Goal: Information Seeking & Learning: Learn about a topic

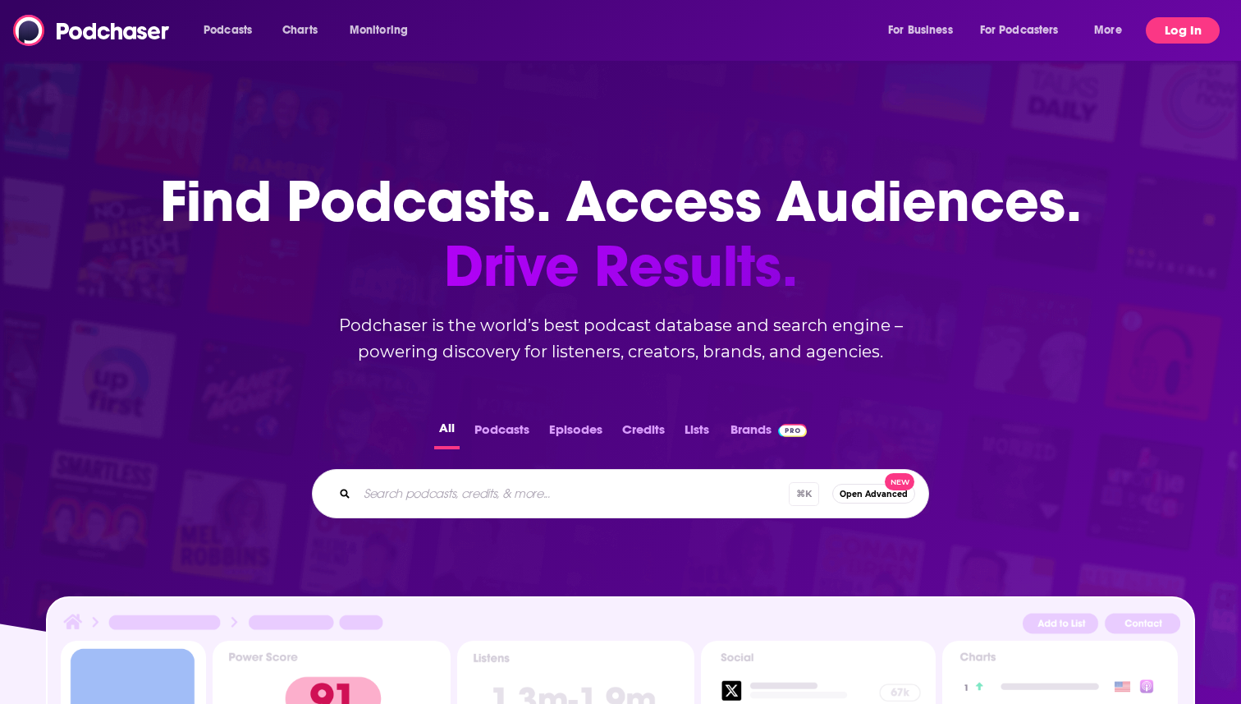
click at [1180, 26] on button "Log In" at bounding box center [1183, 30] width 74 height 26
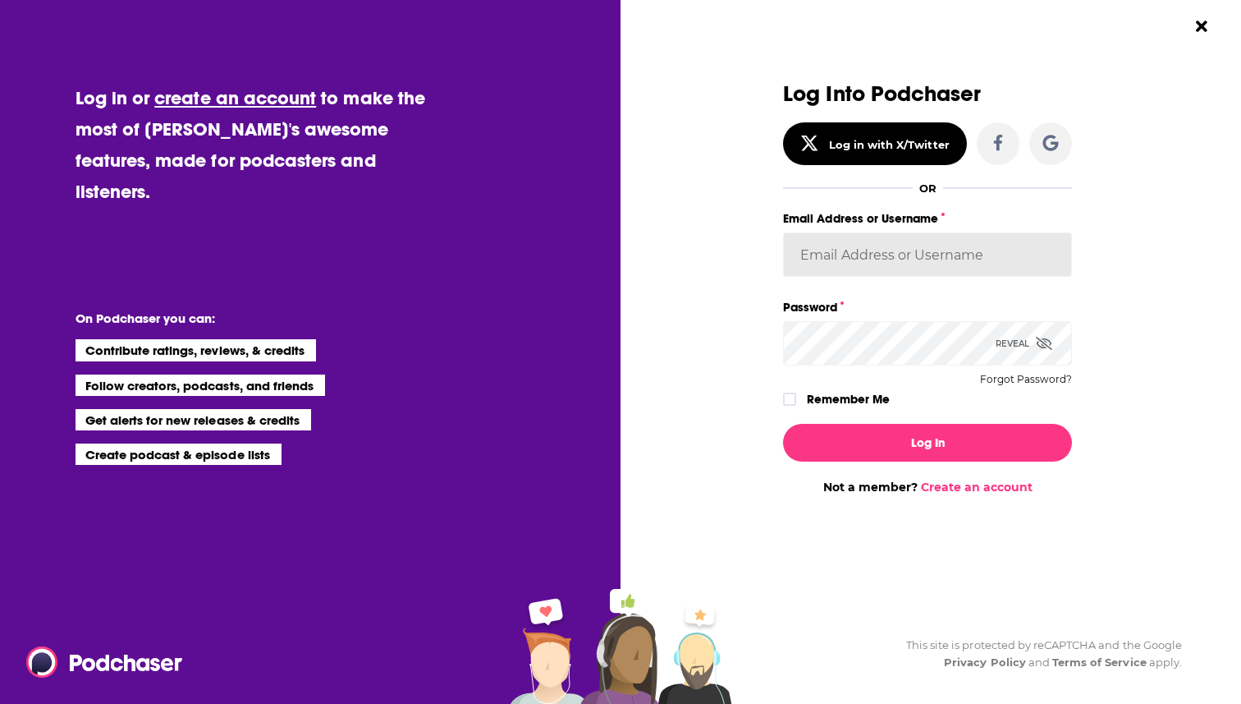
click at [924, 244] on input "Email Address or Username" at bounding box center [927, 254] width 289 height 44
type input "[EMAIL_ADDRESS][DOMAIN_NAME]"
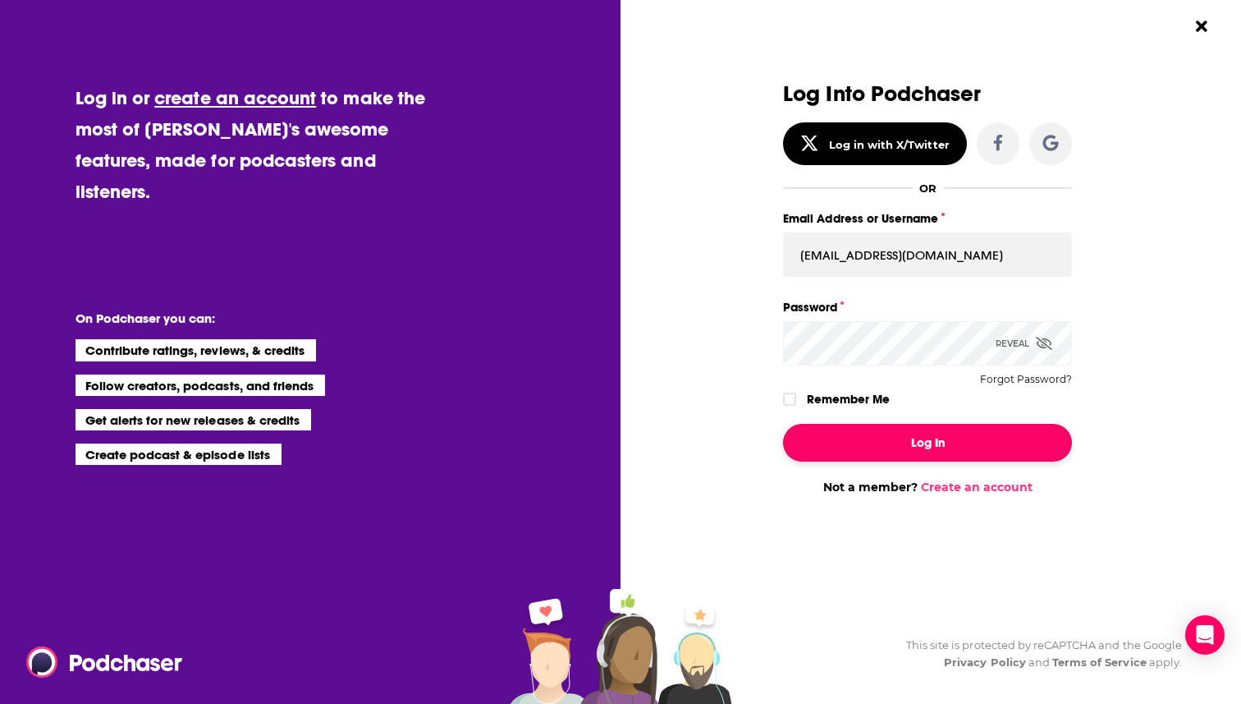
click at [840, 448] on button "Log In" at bounding box center [927, 443] width 289 height 38
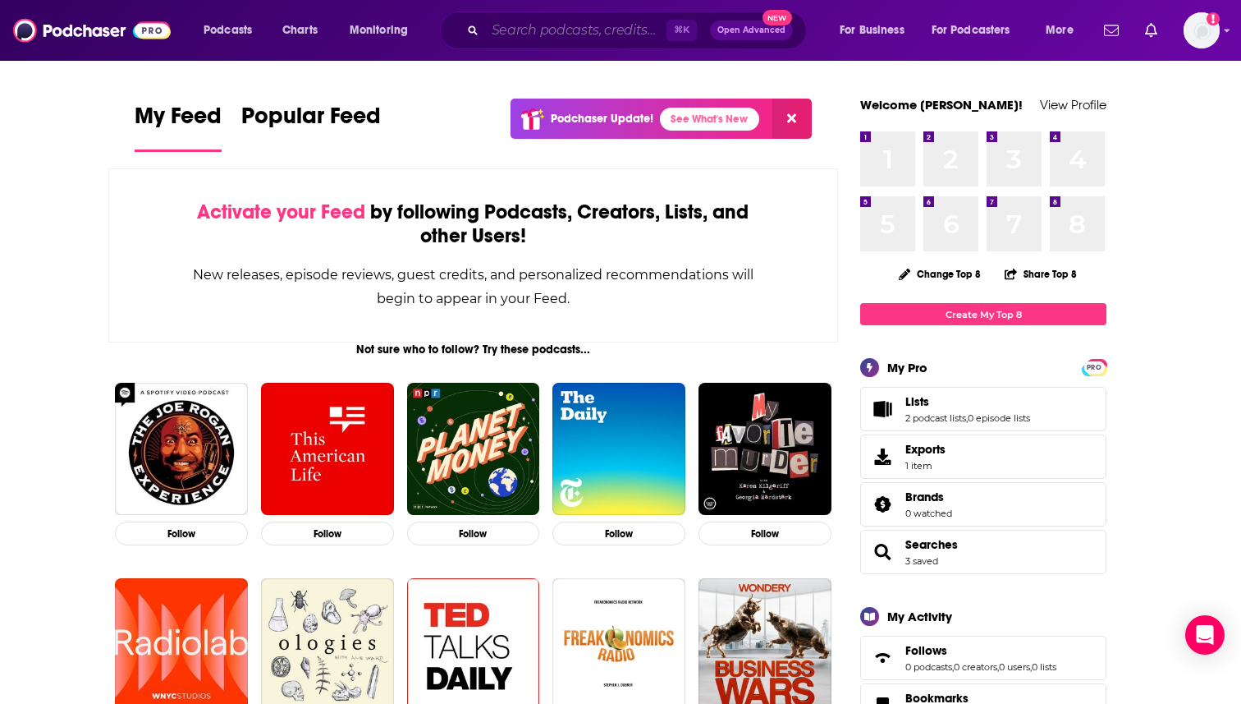
click at [543, 39] on input "Search podcasts, credits, & more..." at bounding box center [575, 30] width 181 height 26
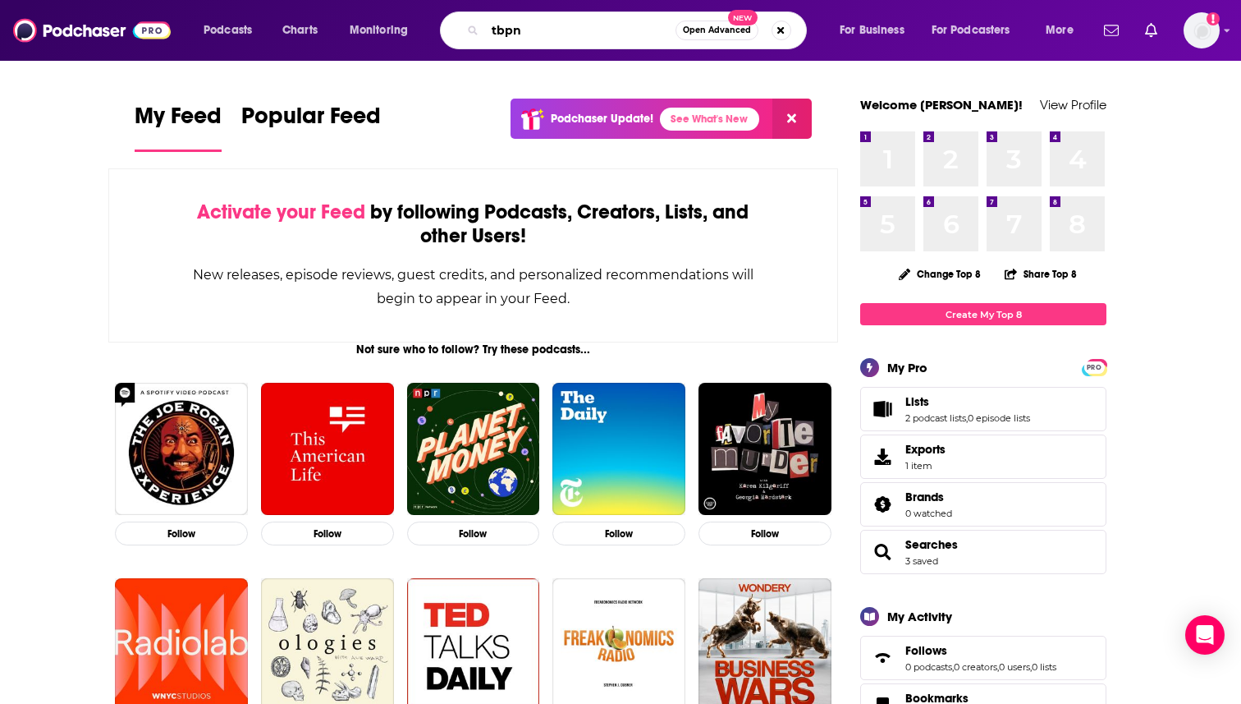
type input "tbpn"
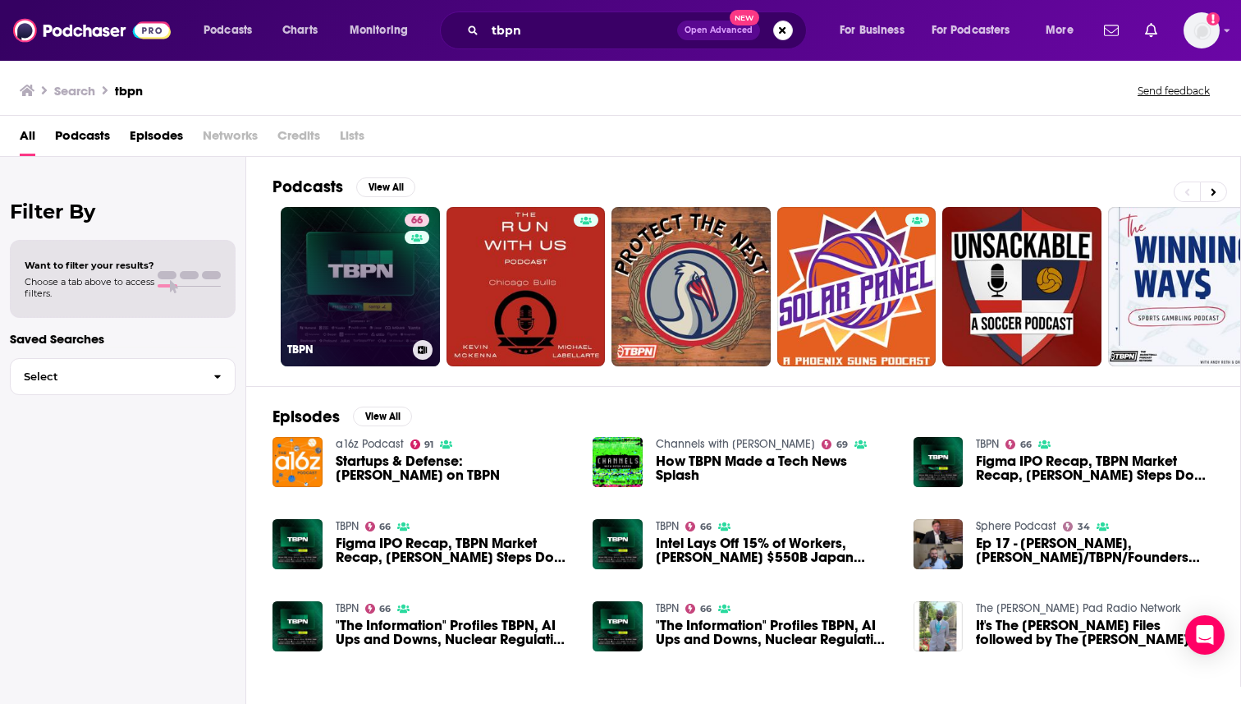
click at [351, 300] on link "66 TBPN" at bounding box center [360, 286] width 159 height 159
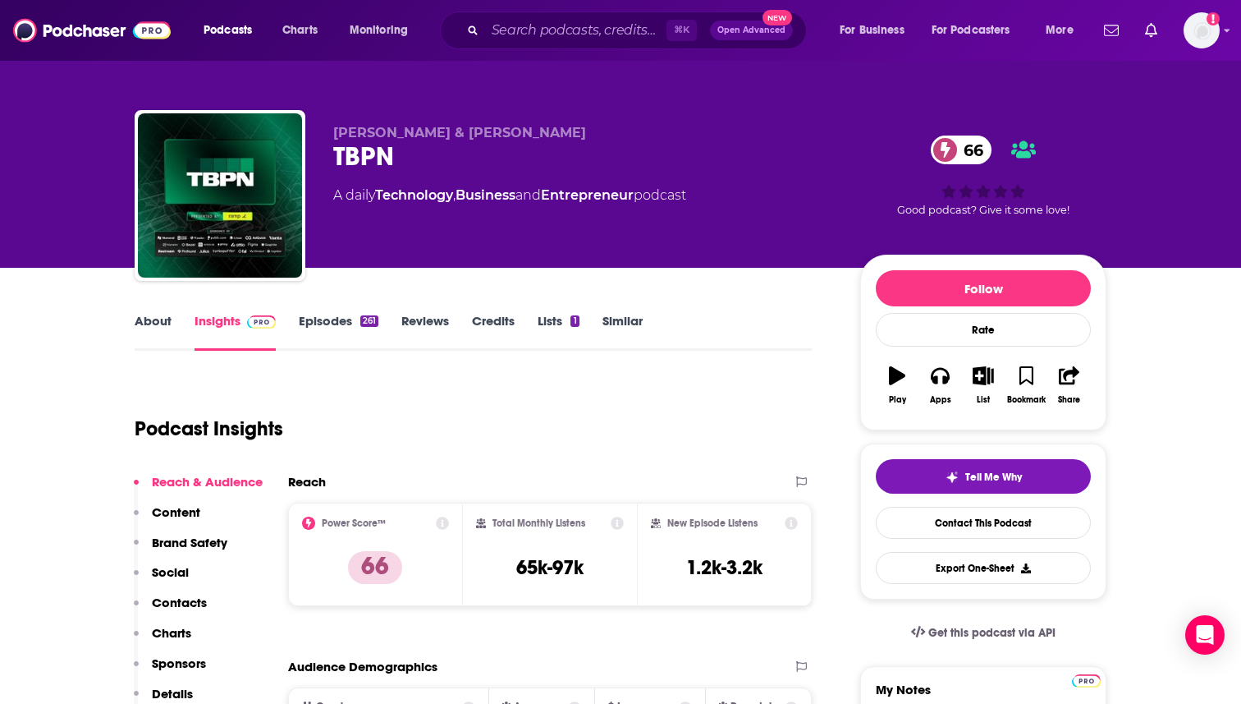
click at [336, 321] on link "Episodes 261" at bounding box center [339, 332] width 80 height 38
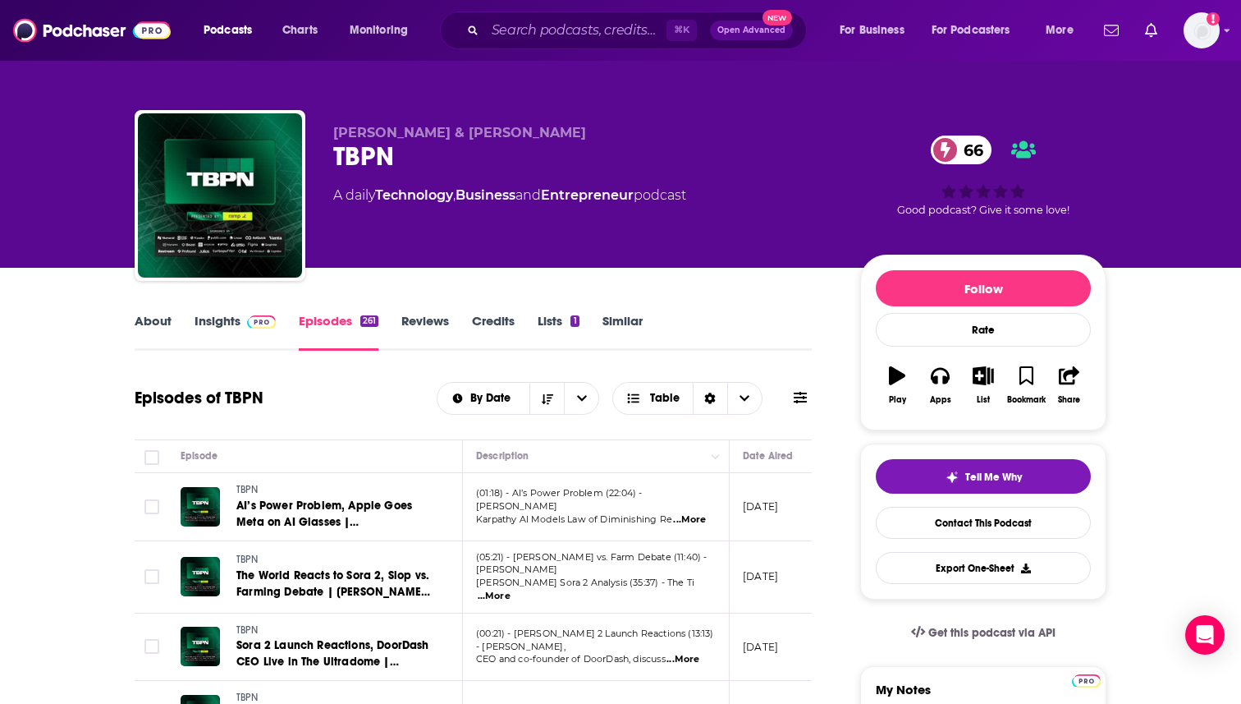
click at [700, 513] on span "...More" at bounding box center [689, 519] width 33 height 13
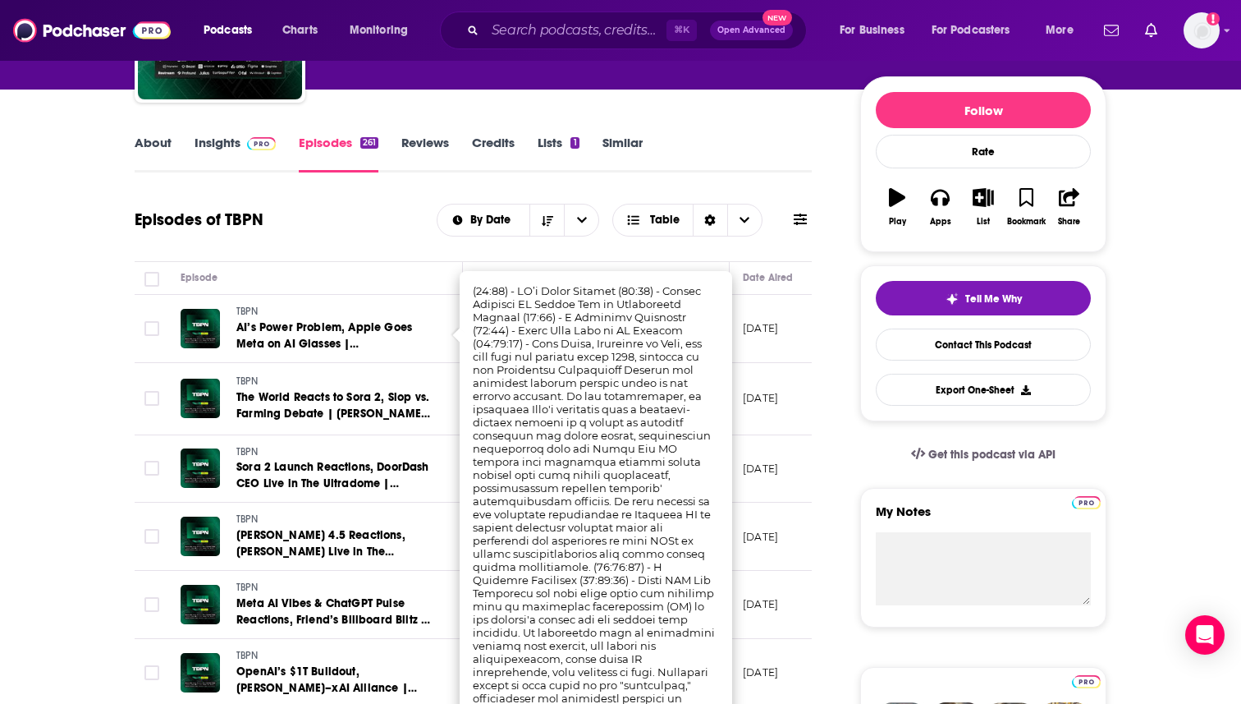
scroll to position [202, 0]
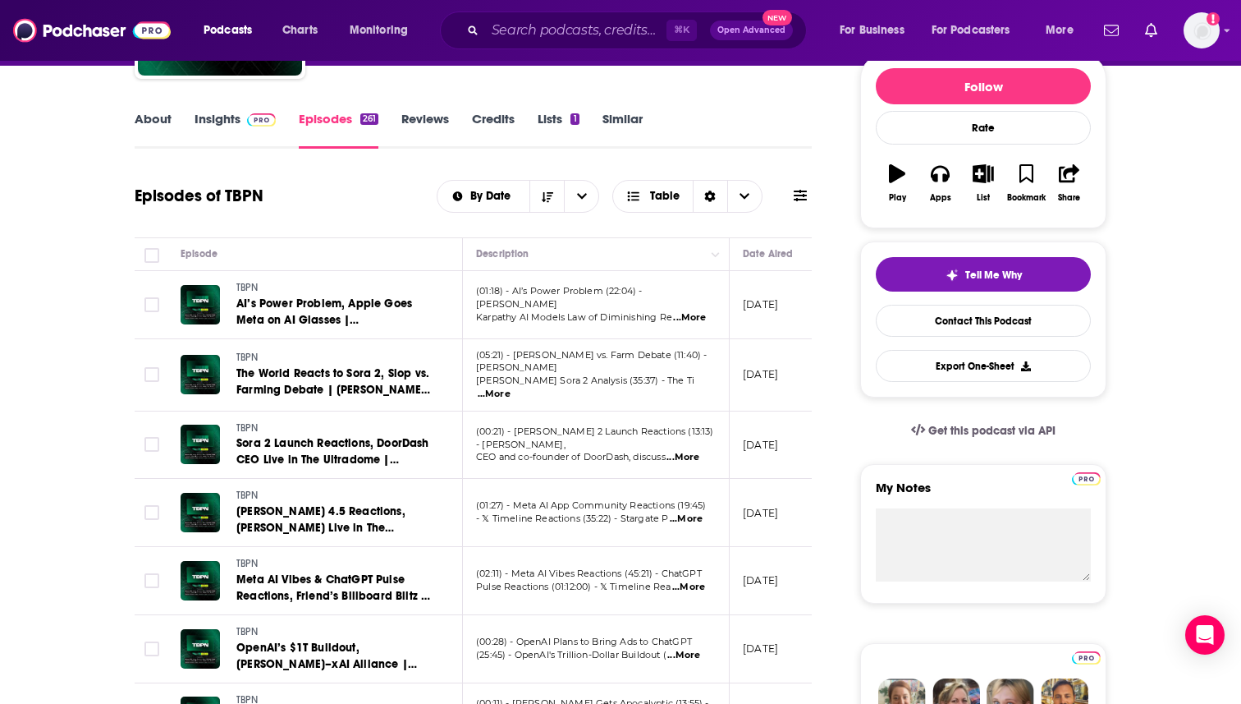
click at [511, 387] on span "...More" at bounding box center [494, 393] width 33 height 13
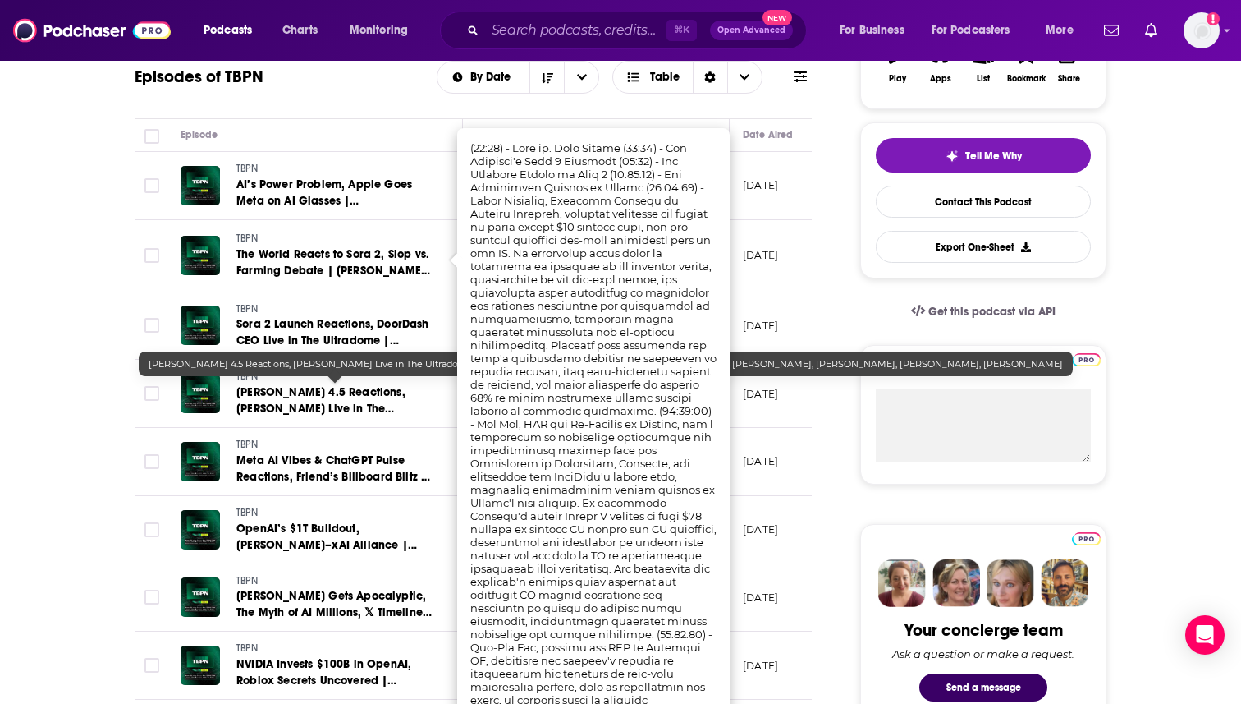
scroll to position [330, 0]
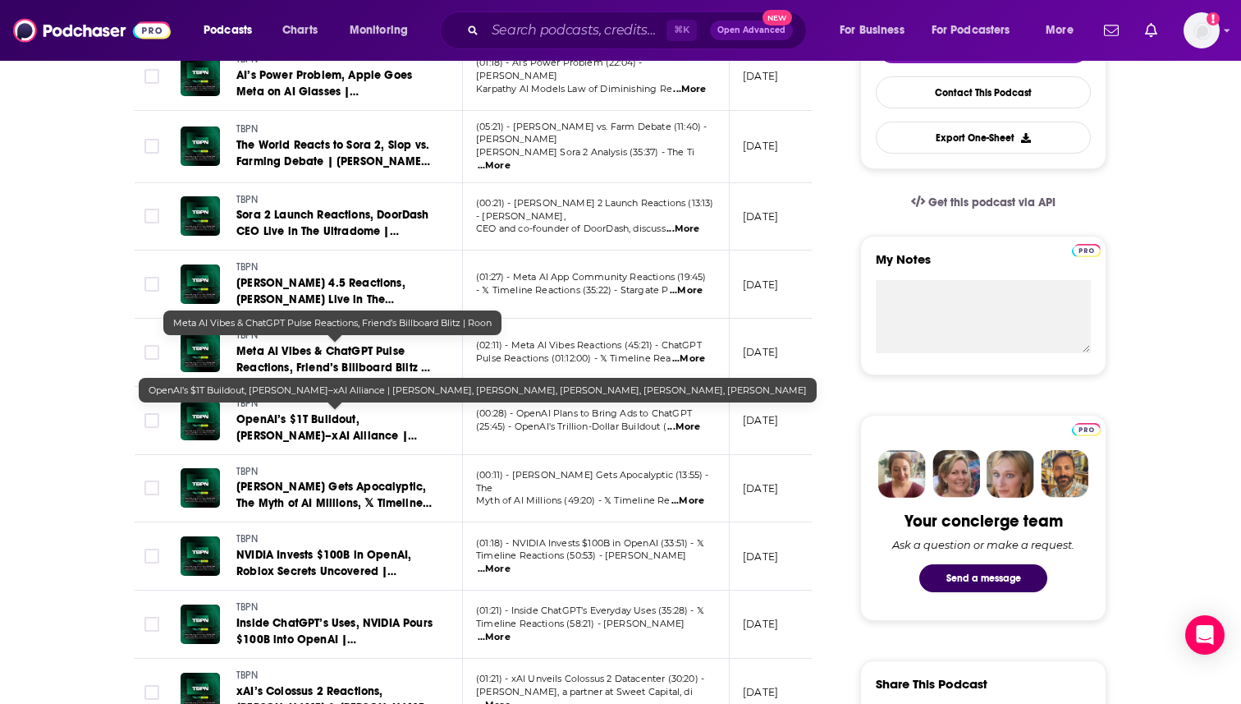
scroll to position [438, 0]
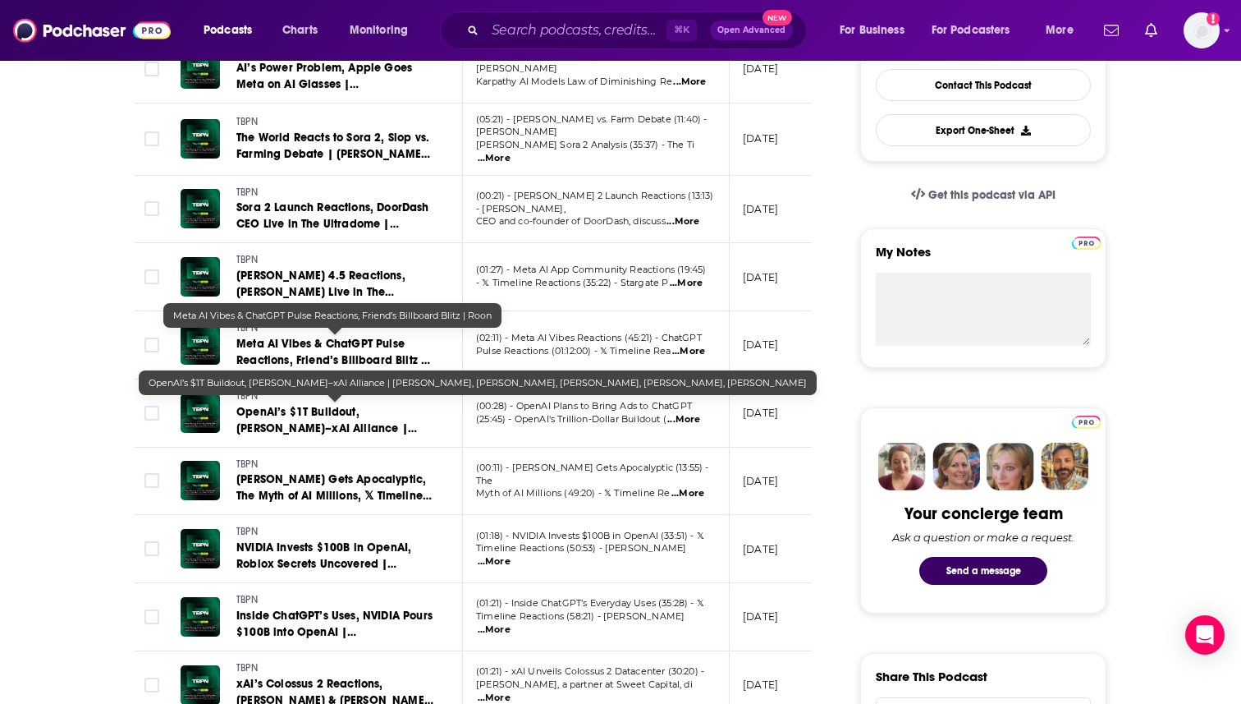
click at [355, 351] on span "Meta AI Vibes & ChatGPT Pulse Reactions, Friend’s Billboard Blitz | Roon" at bounding box center [333, 360] width 194 height 47
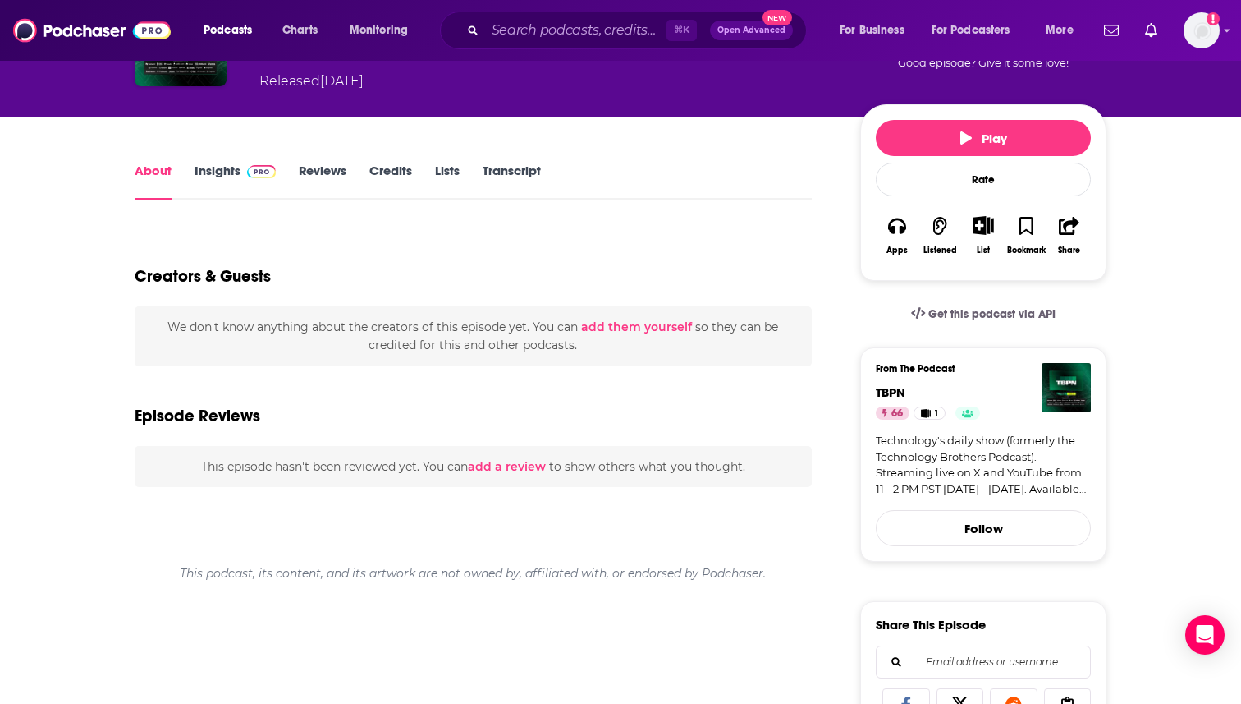
scroll to position [155, 0]
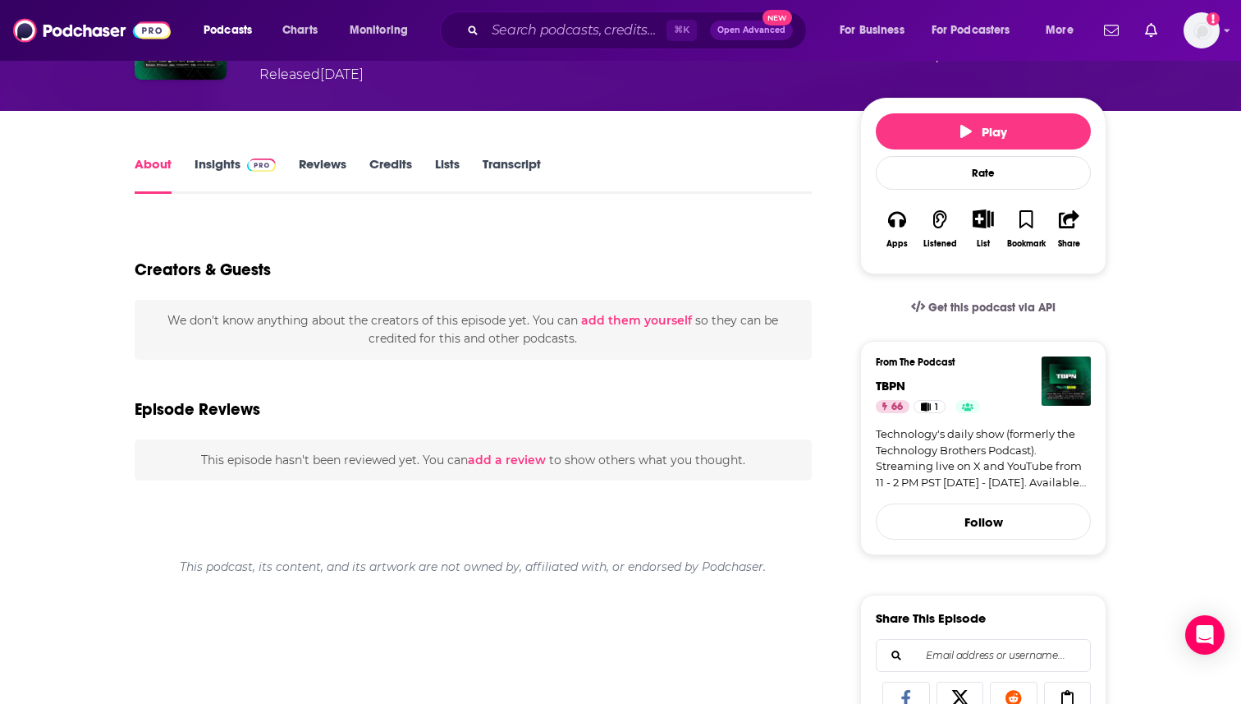
click at [244, 181] on link "Insights" at bounding box center [235, 175] width 81 height 38
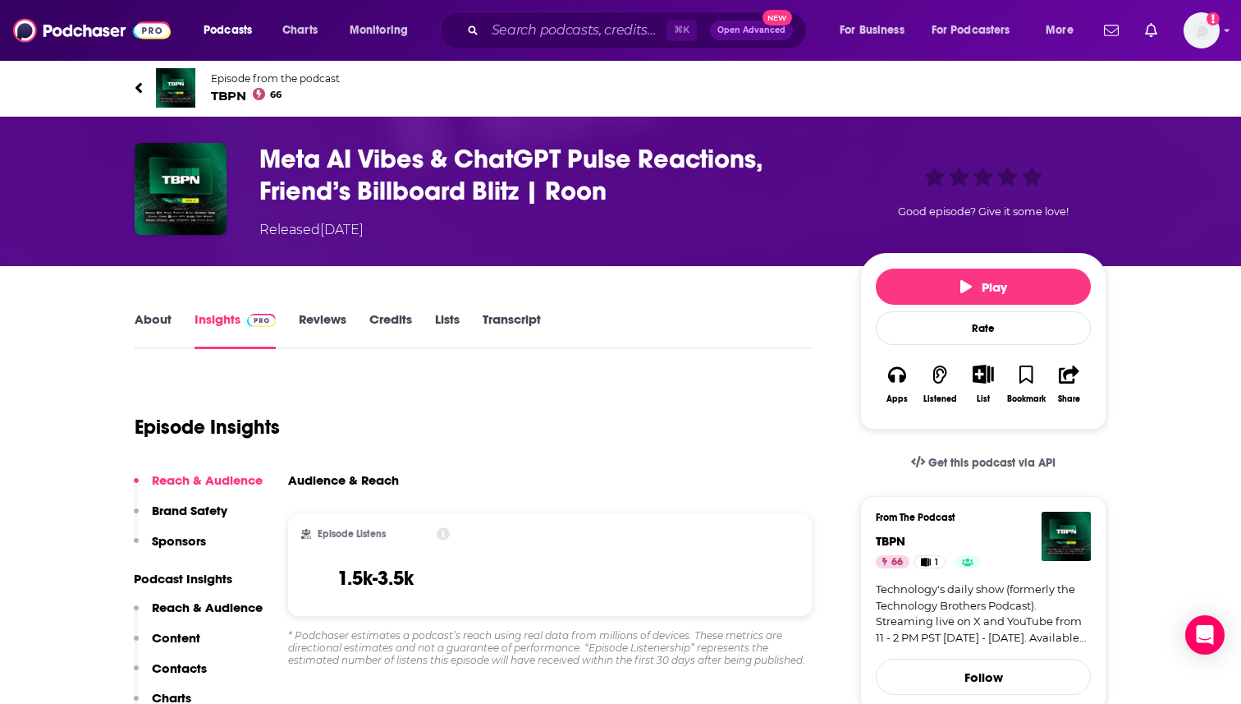
click at [156, 330] on link "About" at bounding box center [153, 330] width 37 height 38
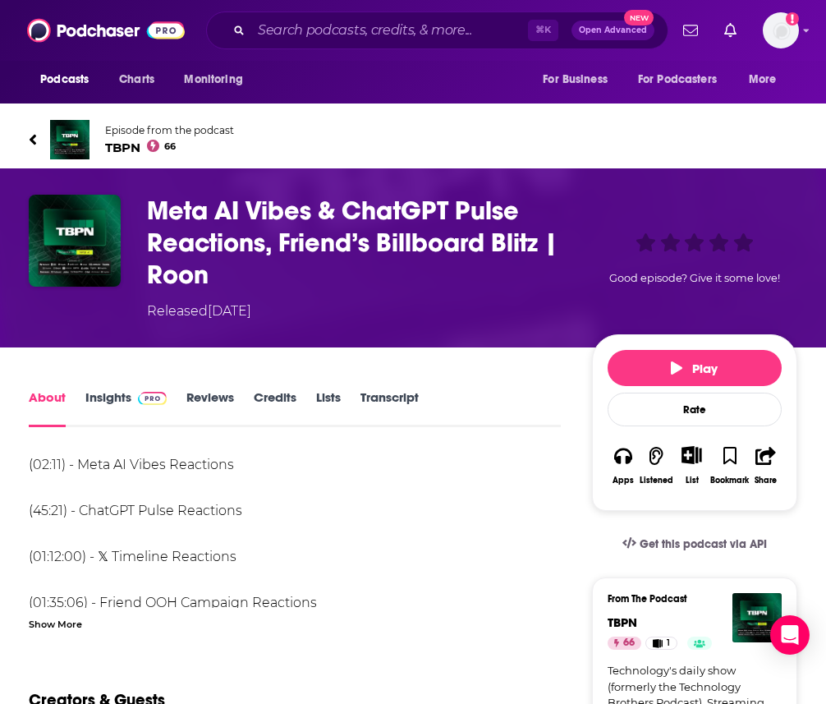
click at [34, 140] on icon at bounding box center [33, 139] width 8 height 16
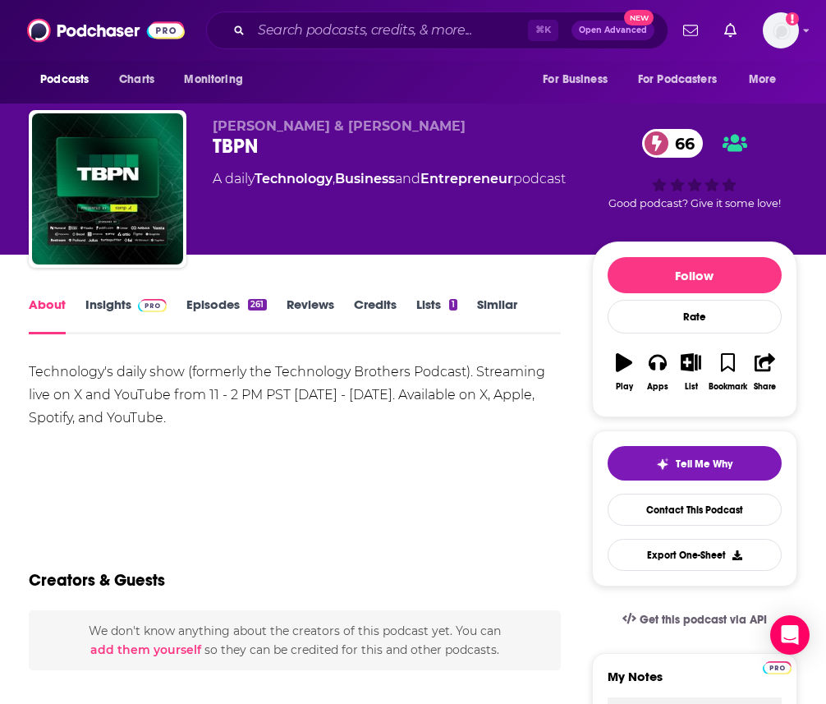
scroll to position [25, 0]
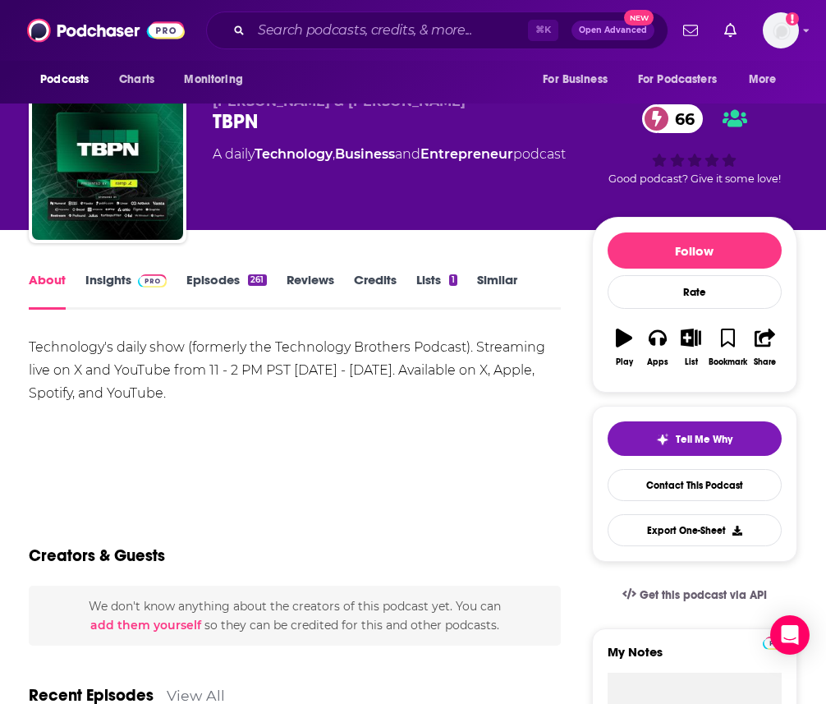
click at [104, 276] on link "Insights" at bounding box center [125, 291] width 81 height 38
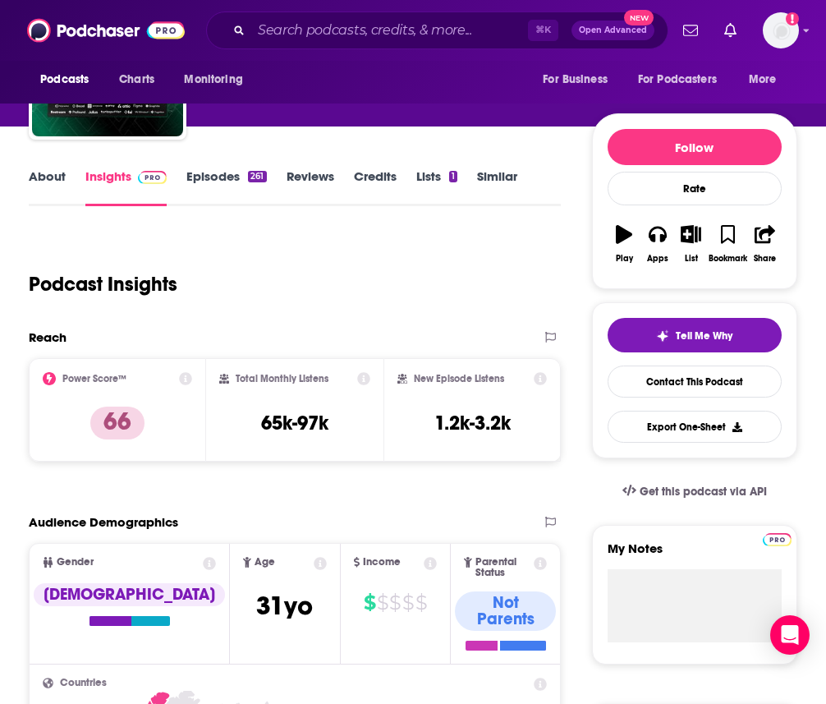
scroll to position [151, 0]
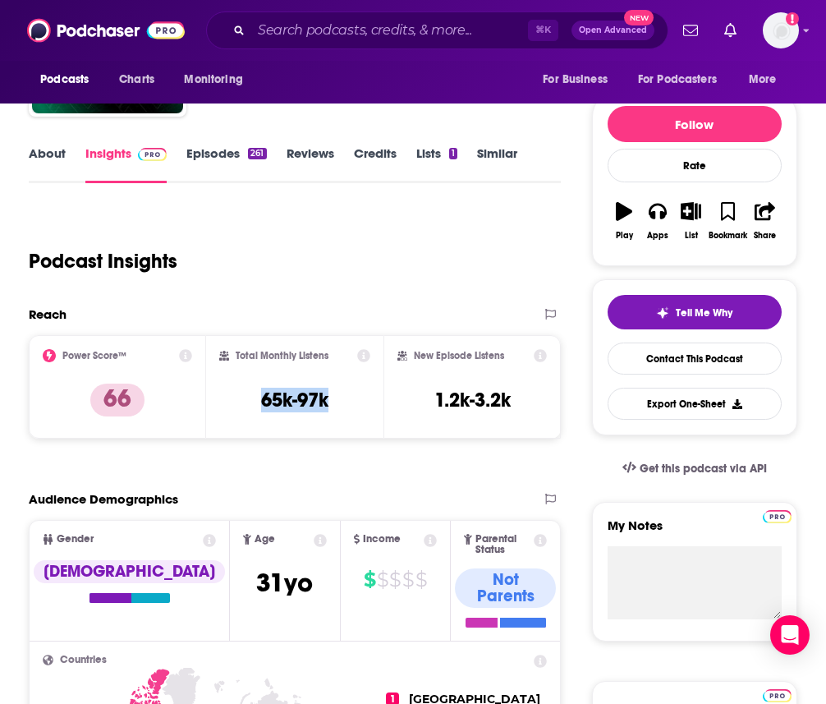
drag, startPoint x: 342, startPoint y: 398, endPoint x: 249, endPoint y: 398, distance: 93.6
click at [249, 399] on div "Total Monthly Listens 65k-97k" at bounding box center [294, 387] width 151 height 76
copy h3 "65k-97k"
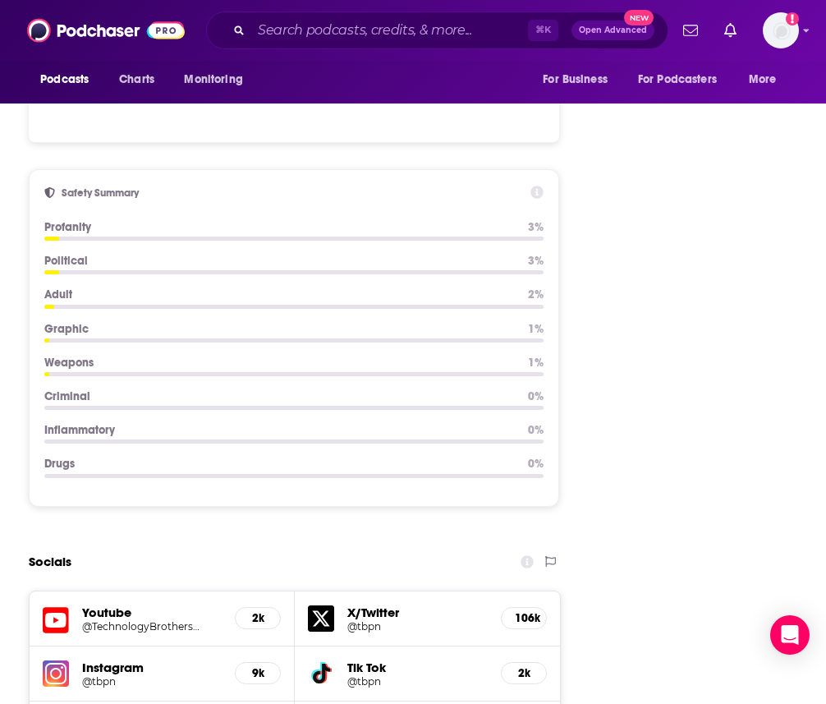
scroll to position [2270, 0]
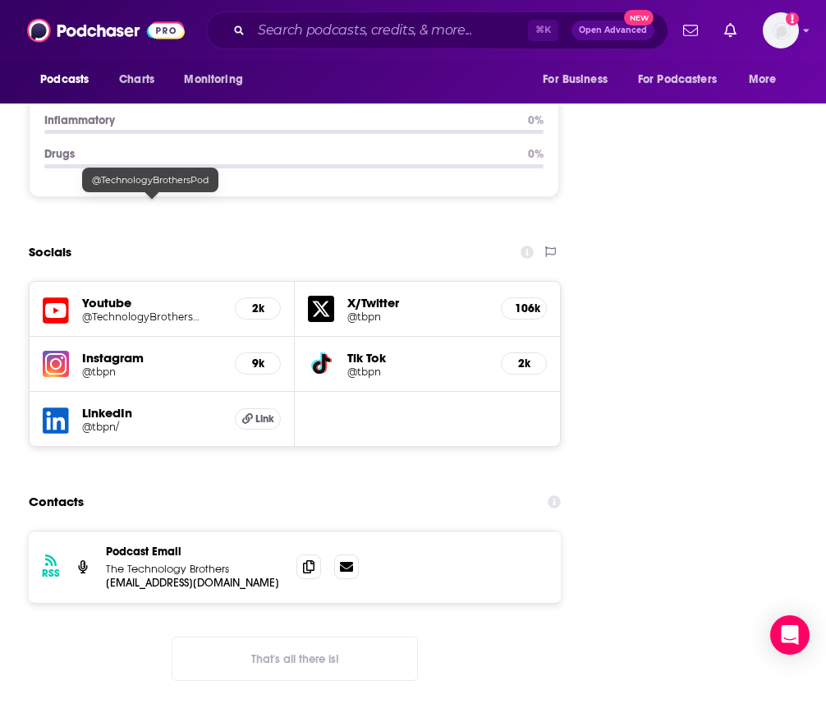
click at [143, 295] on h5 "Youtube" at bounding box center [152, 303] width 140 height 16
